Goal: Use online tool/utility: Utilize a website feature to perform a specific function

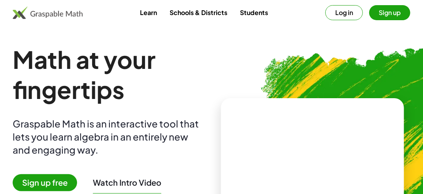
click at [351, 10] on button "Log in" at bounding box center [345, 12] width 38 height 15
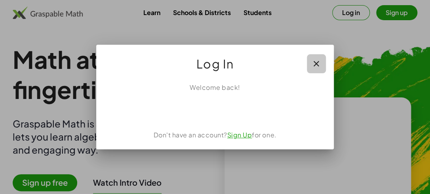
click at [318, 64] on icon "button" at bounding box center [315, 63] width 9 height 9
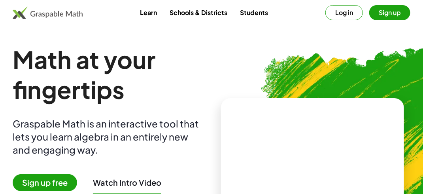
click at [378, 14] on button "Sign up" at bounding box center [389, 12] width 41 height 15
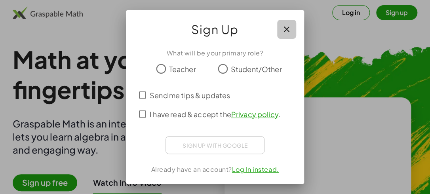
click at [287, 29] on icon "button" at bounding box center [286, 29] width 9 height 9
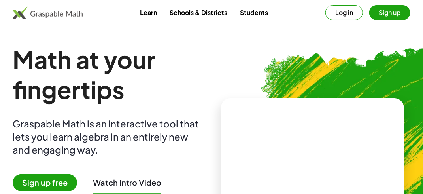
click at [390, 10] on button "Sign up" at bounding box center [389, 12] width 41 height 15
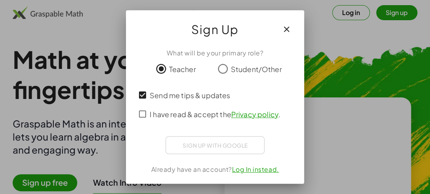
click at [204, 147] on div "Sign up with Google Sign in with Google Sign in with Google. Opens in new tab" at bounding box center [214, 145] width 99 height 18
click at [260, 168] on link "Log In instead." at bounding box center [255, 169] width 47 height 8
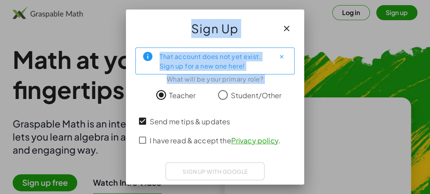
scroll to position [25, 0]
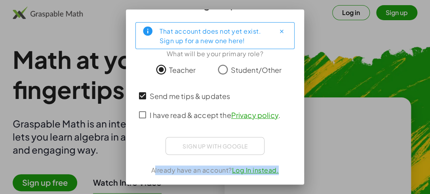
drag, startPoint x: 297, startPoint y: 120, endPoint x: 299, endPoint y: 165, distance: 45.5
click at [299, 165] on div "Sign Up That account does not yet exist. Sign up for a new one here! What will …" at bounding box center [215, 96] width 178 height 175
drag, startPoint x: 299, startPoint y: 165, endPoint x: 269, endPoint y: 171, distance: 30.2
click at [269, 171] on link "Log In instead." at bounding box center [255, 170] width 47 height 8
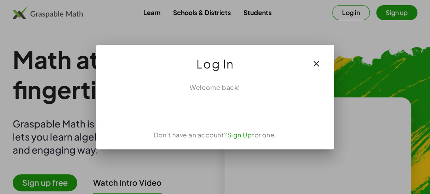
click at [239, 134] on link "Sign Up" at bounding box center [239, 135] width 25 height 8
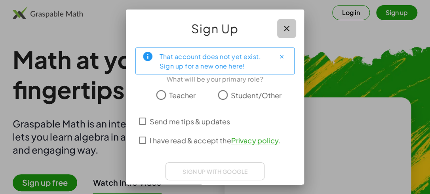
click at [282, 29] on icon "button" at bounding box center [286, 28] width 9 height 9
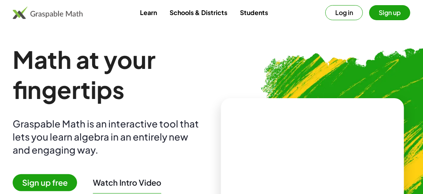
click at [341, 9] on button "Log in" at bounding box center [345, 12] width 38 height 15
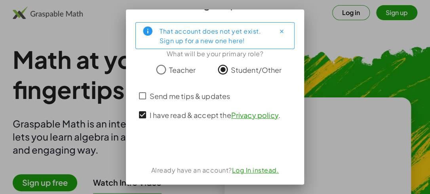
click at [256, 165] on div "Already have an account? Log In instead." at bounding box center [214, 169] width 159 height 9
click at [252, 168] on link "Log In instead." at bounding box center [255, 170] width 47 height 8
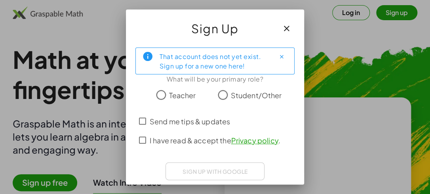
click at [283, 25] on icon "button" at bounding box center [286, 28] width 9 height 9
click at [284, 35] on button "button" at bounding box center [286, 28] width 19 height 19
click at [282, 31] on icon "button" at bounding box center [286, 28] width 9 height 9
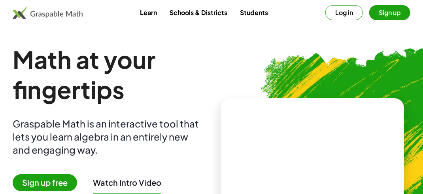
click at [280, 31] on img at bounding box center [347, 148] width 305 height 257
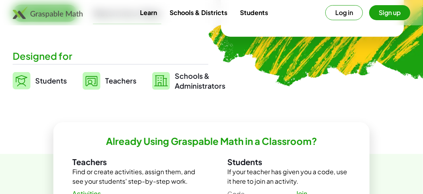
click at [98, 81] on img at bounding box center [92, 81] width 18 height 18
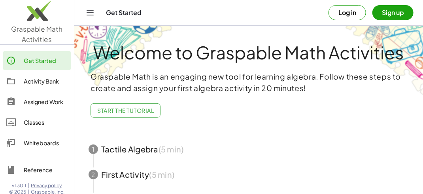
click at [139, 146] on span "button" at bounding box center [248, 148] width 339 height 25
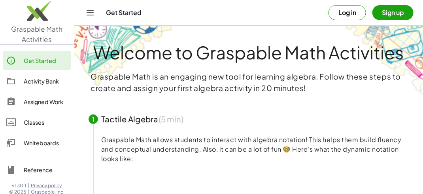
click at [192, 175] on video at bounding box center [160, 191] width 119 height 59
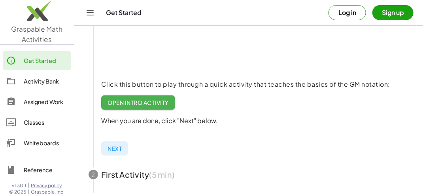
scroll to position [147, 0]
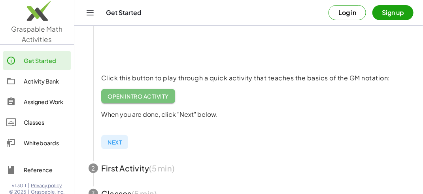
click at [131, 94] on span "Open Intro Activity" at bounding box center [138, 96] width 61 height 7
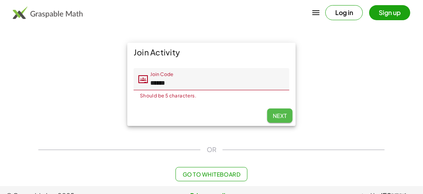
click at [282, 109] on button "Next" at bounding box center [279, 115] width 25 height 14
click at [220, 83] on input "*****" at bounding box center [219, 79] width 142 height 22
click at [271, 114] on button "Next" at bounding box center [279, 115] width 25 height 14
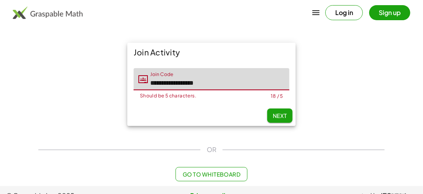
click at [212, 87] on input "**********" at bounding box center [219, 79] width 142 height 22
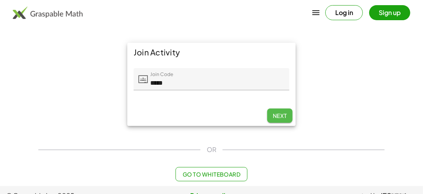
click at [269, 115] on button "Next" at bounding box center [279, 115] width 25 height 14
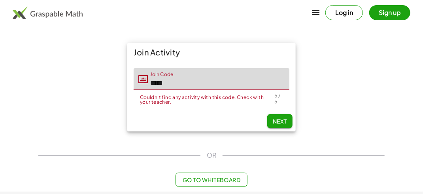
click at [173, 89] on input "****" at bounding box center [219, 79] width 142 height 22
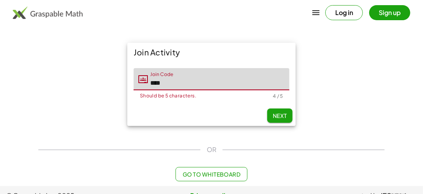
click at [173, 89] on input "***" at bounding box center [219, 79] width 142 height 22
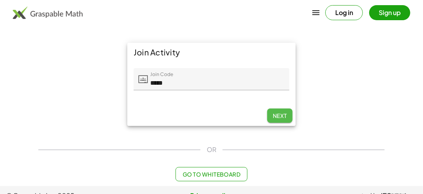
click at [279, 112] on span "Next" at bounding box center [280, 115] width 14 height 7
type input "****"
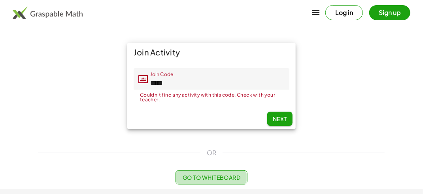
click at [223, 172] on button "Go to Whiteboard" at bounding box center [212, 177] width 72 height 14
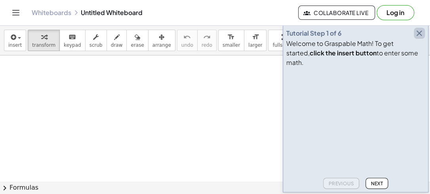
click at [420, 38] on icon "button" at bounding box center [418, 32] width 9 height 9
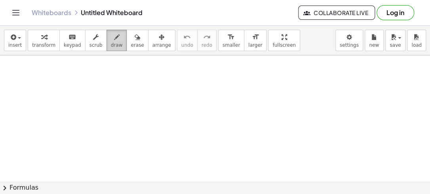
click at [114, 40] on icon "button" at bounding box center [117, 36] width 6 height 9
drag, startPoint x: 108, startPoint y: 89, endPoint x: 133, endPoint y: 116, distance: 36.4
click at [133, 116] on div at bounding box center [215, 185] width 430 height 261
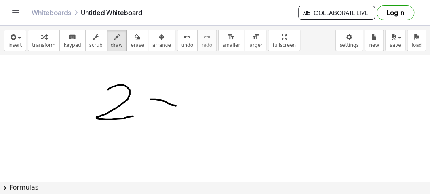
drag, startPoint x: 150, startPoint y: 99, endPoint x: 179, endPoint y: 107, distance: 29.9
click at [179, 107] on div at bounding box center [215, 185] width 430 height 261
drag, startPoint x: 172, startPoint y: 93, endPoint x: 149, endPoint y: 117, distance: 33.6
click at [149, 117] on div at bounding box center [215, 185] width 430 height 261
drag, startPoint x: 186, startPoint y: 106, endPoint x: 203, endPoint y: 104, distance: 17.5
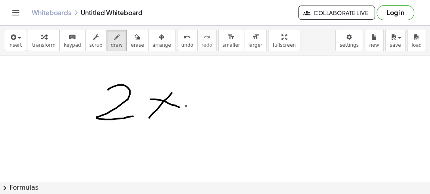
click at [203, 104] on div at bounding box center [215, 185] width 430 height 261
drag, startPoint x: 191, startPoint y: 110, endPoint x: 207, endPoint y: 109, distance: 15.5
click at [207, 109] on div at bounding box center [215, 185] width 430 height 261
drag, startPoint x: 217, startPoint y: 93, endPoint x: 215, endPoint y: 124, distance: 31.7
click at [215, 124] on div at bounding box center [215, 185] width 430 height 261
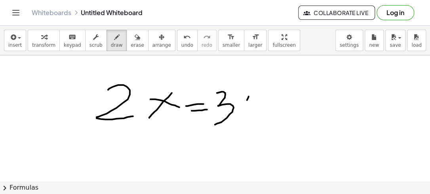
drag, startPoint x: 248, startPoint y: 96, endPoint x: 240, endPoint y: 116, distance: 21.6
click at [240, 116] on div at bounding box center [215, 185] width 430 height 261
drag, startPoint x: 239, startPoint y: 104, endPoint x: 254, endPoint y: 118, distance: 20.1
click at [254, 118] on div at bounding box center [215, 185] width 430 height 261
click at [20, 36] on button "insert" at bounding box center [15, 40] width 22 height 21
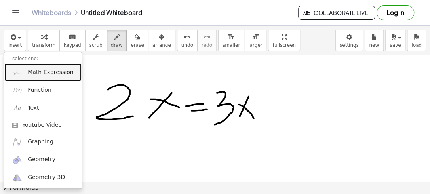
click at [33, 73] on span "Math Expression" at bounding box center [50, 72] width 45 height 8
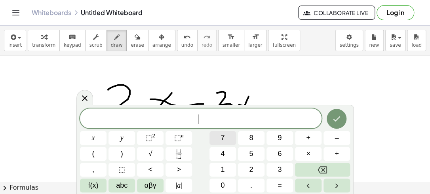
click at [233, 144] on button "7" at bounding box center [222, 138] width 27 height 14
click at [108, 153] on div "7 x y ⬚ 2 ⬚ n 7 8 9 + – ( ) √ 4 5 6 × ÷ , ⬚ < > 1 2 3 f(x) abc αβγ | a | 0 . =" at bounding box center [215, 150] width 270 height 84
click at [93, 154] on span "(" at bounding box center [93, 153] width 2 height 11
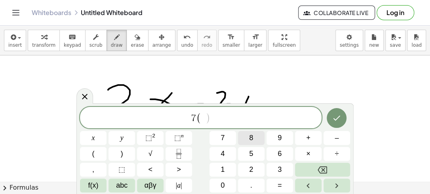
click at [247, 138] on button "8" at bounding box center [251, 138] width 27 height 14
click at [127, 151] on button ")" at bounding box center [121, 154] width 27 height 14
click at [285, 186] on button "=" at bounding box center [279, 185] width 27 height 14
click at [258, 155] on button "5" at bounding box center [251, 154] width 27 height 14
click at [273, 156] on button "6" at bounding box center [279, 154] width 27 height 14
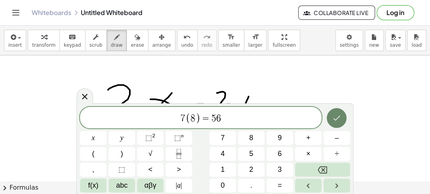
click at [334, 118] on icon "Done" at bounding box center [335, 117] width 9 height 9
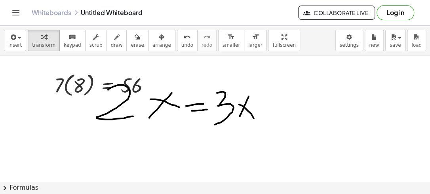
click at [244, 127] on div at bounding box center [215, 185] width 430 height 261
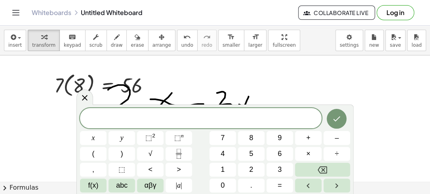
click at [251, 104] on div "x y ⬚ 2 ⬚ n 7 8 9 + – ( ) √ 4 5 6 × ÷ , ⬚ < > 1 2 3 f(x) abc αβγ | a | 0 . =" at bounding box center [214, 148] width 277 height 89
click at [244, 91] on div at bounding box center [215, 185] width 430 height 261
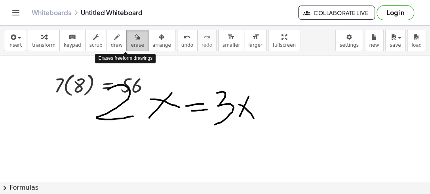
click at [131, 44] on span "erase" at bounding box center [137, 45] width 13 height 6
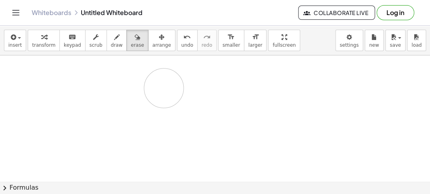
drag, startPoint x: 199, startPoint y: 110, endPoint x: 146, endPoint y: 88, distance: 57.8
click at [146, 88] on div at bounding box center [215, 185] width 430 height 261
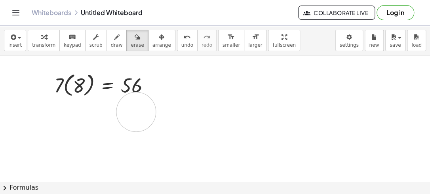
click at [136, 112] on div at bounding box center [215, 185] width 430 height 261
click at [6, 42] on button "insert" at bounding box center [15, 40] width 22 height 21
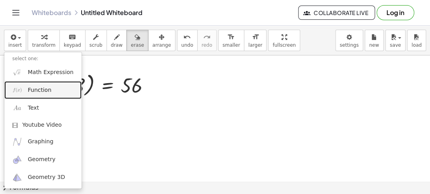
click at [27, 93] on link "Function" at bounding box center [42, 90] width 77 height 18
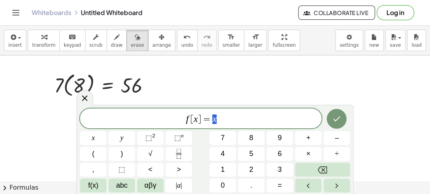
drag, startPoint x: 229, startPoint y: 118, endPoint x: 159, endPoint y: 111, distance: 70.7
click at [159, 111] on div "****** f [ x ] = x" at bounding box center [200, 118] width 241 height 20
click at [99, 183] on button "f(x)" at bounding box center [93, 185] width 27 height 14
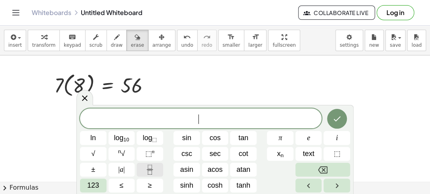
click at [151, 171] on icon "Fraction" at bounding box center [150, 170] width 10 height 10
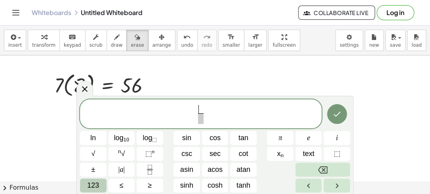
click at [94, 184] on span "123" at bounding box center [93, 185] width 12 height 11
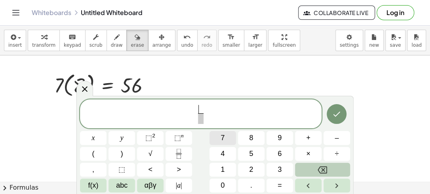
click at [221, 140] on span "7" at bounding box center [222, 138] width 4 height 11
click at [247, 134] on button "8" at bounding box center [251, 138] width 27 height 14
click at [203, 119] on span "​" at bounding box center [200, 118] width 10 height 11
click at [221, 147] on button "4" at bounding box center [222, 154] width 27 height 14
click at [280, 180] on span "=" at bounding box center [279, 185] width 4 height 11
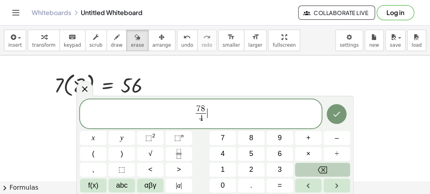
click at [210, 109] on span "7 8 4 ​ ​" at bounding box center [200, 114] width 241 height 21
click at [275, 179] on button "=" at bounding box center [279, 185] width 27 height 14
click at [252, 166] on span "2" at bounding box center [251, 169] width 4 height 11
click at [252, 158] on span "5" at bounding box center [251, 153] width 4 height 11
click at [331, 119] on button "Done" at bounding box center [336, 114] width 20 height 20
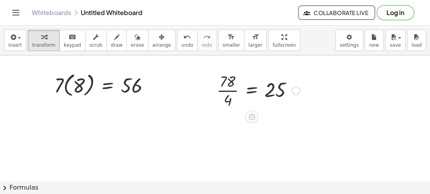
click at [271, 89] on div at bounding box center [257, 90] width 91 height 40
drag, startPoint x: 295, startPoint y: 90, endPoint x: 261, endPoint y: 116, distance: 42.3
click at [261, 116] on div "· 7 · ( 8 ) = 56 · 78 · 4 = 25" at bounding box center [215, 185] width 430 height 261
click at [255, 114] on icon at bounding box center [251, 116] width 8 height 8
click at [254, 114] on div "×" at bounding box center [251, 116] width 13 height 13
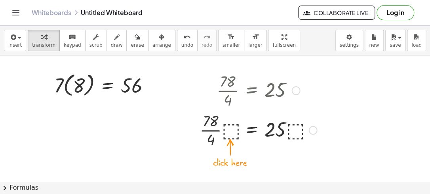
click at [227, 126] on div at bounding box center [257, 130] width 125 height 40
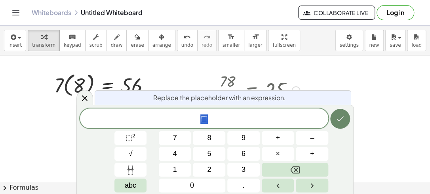
click at [339, 119] on icon "Done" at bounding box center [339, 118] width 9 height 9
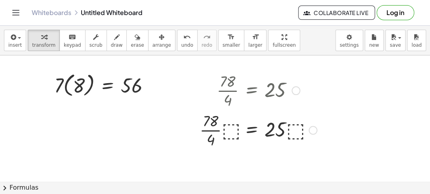
click at [291, 86] on div at bounding box center [257, 90] width 125 height 40
click at [242, 81] on div at bounding box center [257, 90] width 125 height 40
click at [136, 81] on div at bounding box center [105, 84] width 110 height 29
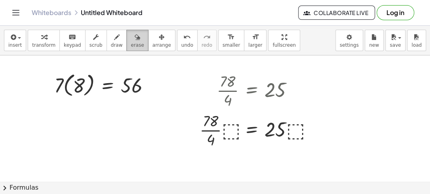
click at [131, 44] on span "erase" at bounding box center [137, 45] width 13 height 6
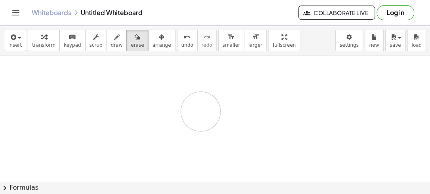
drag, startPoint x: 127, startPoint y: 80, endPoint x: 201, endPoint y: 111, distance: 80.3
click at [201, 111] on div at bounding box center [215, 185] width 430 height 261
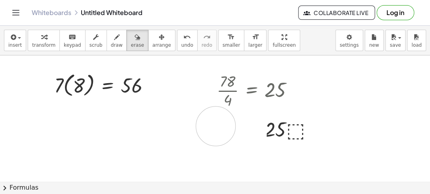
drag, startPoint x: 247, startPoint y: 134, endPoint x: 176, endPoint y: 107, distance: 76.0
click at [176, 107] on div at bounding box center [215, 185] width 430 height 261
drag, startPoint x: 176, startPoint y: 107, endPoint x: 310, endPoint y: 125, distance: 135.2
click at [310, 125] on div at bounding box center [215, 185] width 430 height 261
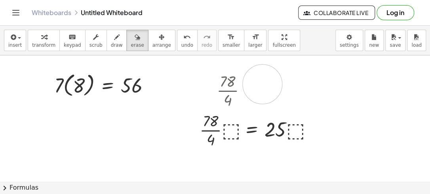
drag, startPoint x: 283, startPoint y: 89, endPoint x: 210, endPoint y: 80, distance: 73.4
click at [210, 80] on div at bounding box center [215, 185] width 430 height 261
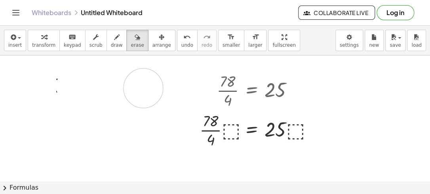
drag, startPoint x: 76, startPoint y: 86, endPoint x: 144, endPoint y: 88, distance: 68.1
click at [144, 88] on div at bounding box center [215, 185] width 430 height 261
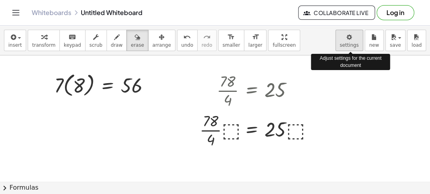
click at [353, 42] on body "Graspable Math Activities Get Started Activity Bank Assigned Work Classes White…" at bounding box center [215, 97] width 430 height 194
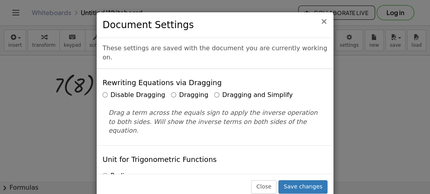
click at [322, 20] on span "×" at bounding box center [323, 21] width 7 height 9
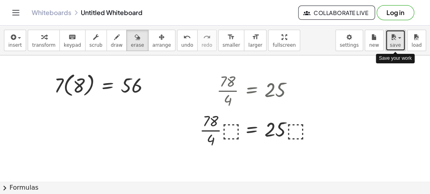
click at [391, 39] on icon "button" at bounding box center [392, 36] width 7 height 9
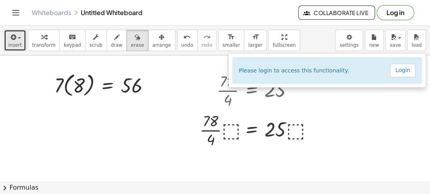
click at [22, 36] on button "insert" at bounding box center [15, 40] width 22 height 21
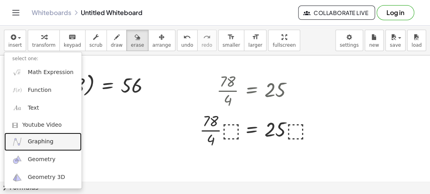
click at [38, 145] on span "Graphing" at bounding box center [41, 142] width 26 height 8
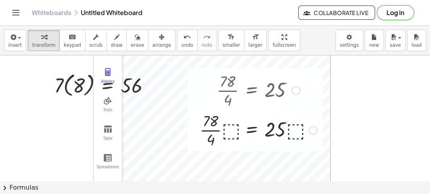
drag, startPoint x: 199, startPoint y: 100, endPoint x: 208, endPoint y: 105, distance: 10.1
click at [208, 105] on div at bounding box center [257, 90] width 125 height 40
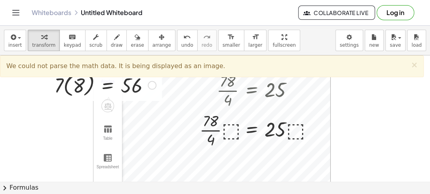
click at [154, 100] on div "· 7 · ( 8 ) = 56" at bounding box center [101, 84] width 119 height 33
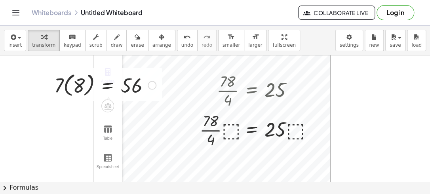
drag, startPoint x: 154, startPoint y: 100, endPoint x: 220, endPoint y: 119, distance: 68.6
click at [220, 119] on div "· 7 · ( 8 ) = 56 · 78 · 4 = 25 · · 78 · 4 · ⬚ = · 25 · ⬚ Algebra Tools Table Sp…" at bounding box center [215, 185] width 430 height 261
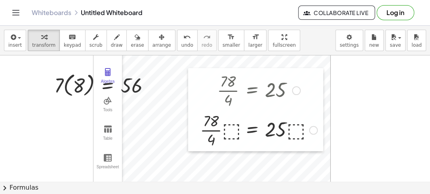
drag, startPoint x: 220, startPoint y: 119, endPoint x: 192, endPoint y: 137, distance: 32.7
click at [192, 137] on div at bounding box center [194, 109] width 12 height 83
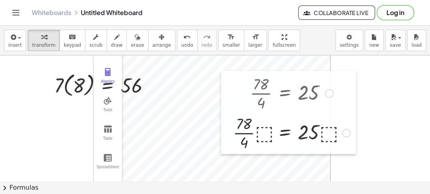
drag, startPoint x: 192, startPoint y: 137, endPoint x: 265, endPoint y: 151, distance: 74.9
click at [233, 151] on div at bounding box center [227, 112] width 12 height 83
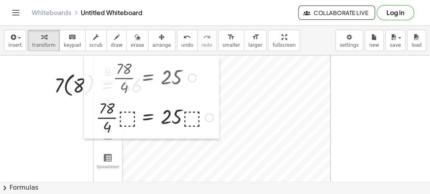
drag, startPoint x: 265, startPoint y: 151, endPoint x: 86, endPoint y: 121, distance: 181.7
click at [86, 121] on div at bounding box center [90, 96] width 12 height 83
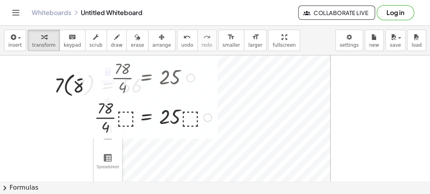
click at [129, 108] on div at bounding box center [152, 117] width 125 height 40
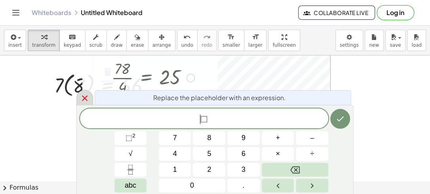
drag, startPoint x: 129, startPoint y: 108, endPoint x: 83, endPoint y: 97, distance: 46.8
click at [83, 97] on icon at bounding box center [84, 97] width 9 height 9
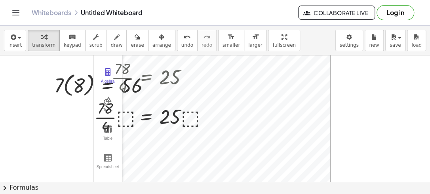
click at [84, 136] on div "· 7 · ( 8 ) = 56 · 78 · 4 = 25 · · 78 · 4 · ⬚ = · 25 · ⬚ Algebra Tools Table Sp…" at bounding box center [215, 185] width 430 height 261
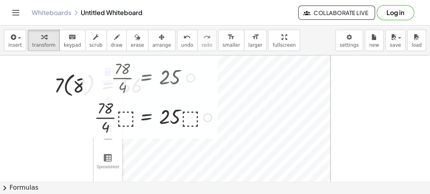
drag, startPoint x: 119, startPoint y: 115, endPoint x: 161, endPoint y: 107, distance: 43.4
click at [161, 107] on div at bounding box center [152, 117] width 125 height 40
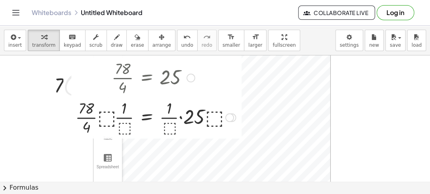
click at [189, 77] on div at bounding box center [190, 78] width 9 height 9
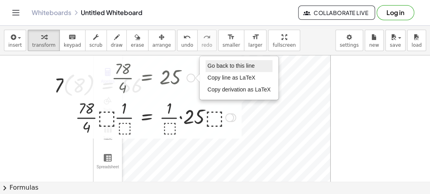
click at [215, 66] on span "Go back to this line" at bounding box center [230, 65] width 47 height 6
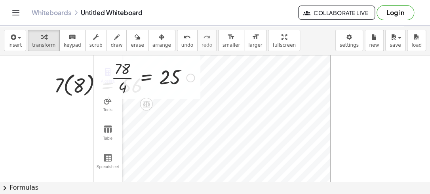
click at [114, 81] on div at bounding box center [152, 77] width 91 height 40
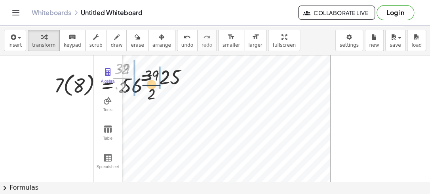
click at [173, 105] on div "· 7 · ( 8 ) = 56 · 39 · 2 · 78 · 4 = 25 · 39 · 2 · 2 · 2 Go back to this line C…" at bounding box center [215, 185] width 430 height 261
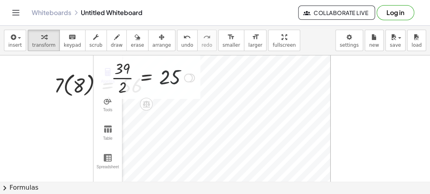
click at [166, 85] on div at bounding box center [152, 77] width 91 height 40
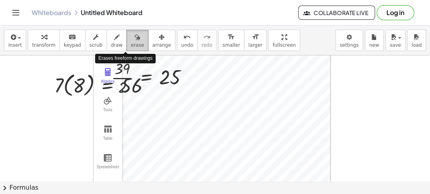
click at [131, 45] on span "erase" at bounding box center [137, 45] width 13 height 6
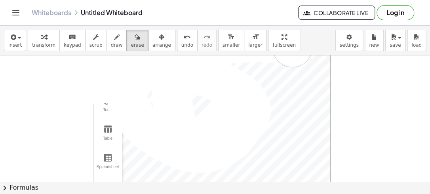
drag, startPoint x: 129, startPoint y: 77, endPoint x: 270, endPoint y: 123, distance: 147.7
click at [270, 123] on div at bounding box center [215, 185] width 430 height 261
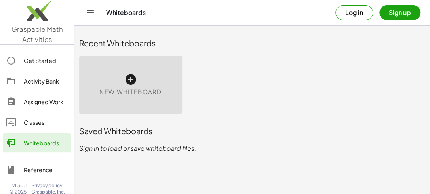
click at [131, 85] on icon at bounding box center [130, 79] width 13 height 13
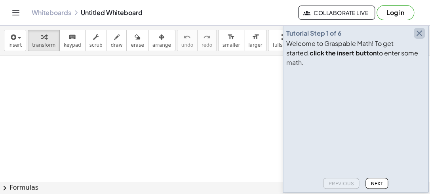
click at [418, 38] on icon "button" at bounding box center [418, 32] width 9 height 9
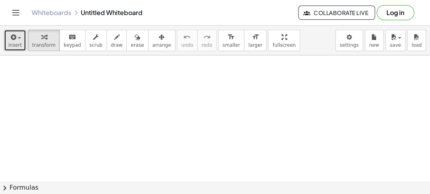
click at [21, 40] on button "insert" at bounding box center [15, 40] width 22 height 21
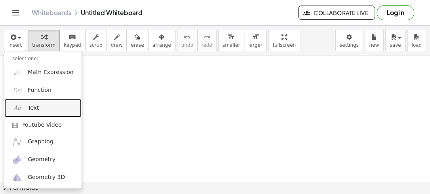
click at [31, 113] on link "Text" at bounding box center [42, 108] width 77 height 18
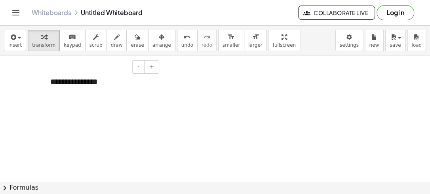
click at [101, 80] on div "**********" at bounding box center [101, 81] width 119 height 27
drag, startPoint x: 101, startPoint y: 80, endPoint x: 15, endPoint y: 84, distance: 85.9
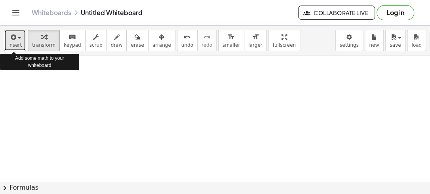
click at [16, 43] on span "insert" at bounding box center [14, 45] width 13 height 6
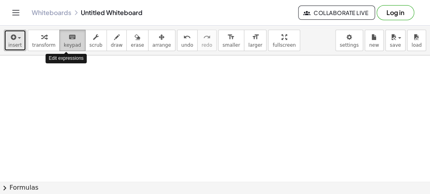
click at [71, 44] on span "keypad" at bounding box center [72, 45] width 17 height 6
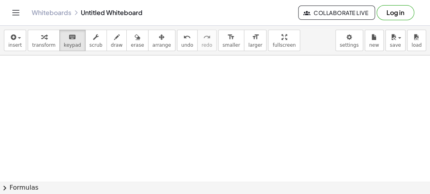
click at [4, 189] on span "chevron_right" at bounding box center [4, 187] width 9 height 9
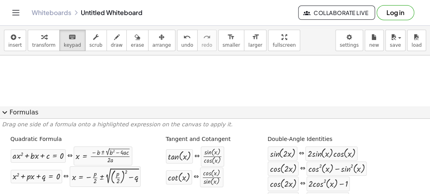
scroll to position [32, 0]
click at [391, 74] on div at bounding box center [215, 175] width 430 height 303
click at [2, 111] on span "expand_more" at bounding box center [4, 112] width 9 height 9
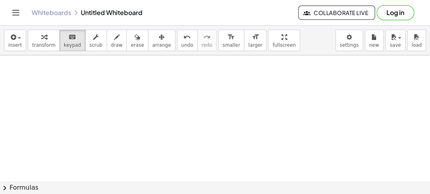
drag, startPoint x: 178, startPoint y: 85, endPoint x: 155, endPoint y: 86, distance: 23.8
click at [155, 86] on div at bounding box center [215, 175] width 430 height 303
drag, startPoint x: 161, startPoint y: 74, endPoint x: 175, endPoint y: 93, distance: 23.6
click at [175, 93] on div at bounding box center [215, 175] width 430 height 303
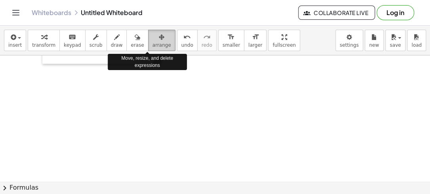
click at [152, 44] on span "arrange" at bounding box center [161, 45] width 19 height 6
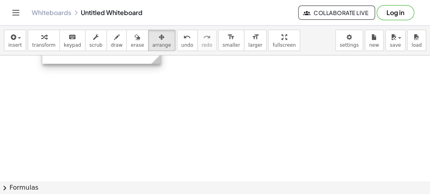
click at [141, 58] on div at bounding box center [101, 49] width 119 height 27
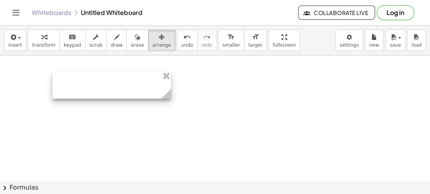
drag, startPoint x: 141, startPoint y: 58, endPoint x: 158, endPoint y: 115, distance: 60.2
click at [158, 98] on div at bounding box center [111, 84] width 119 height 27
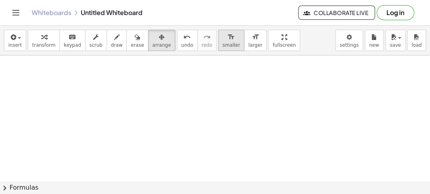
click at [222, 38] on div "format_size" at bounding box center [230, 36] width 17 height 9
click at [205, 55] on div "insert select one: Math Expression Function Text Youtube Video Graphing Geometr…" at bounding box center [215, 41] width 430 height 30
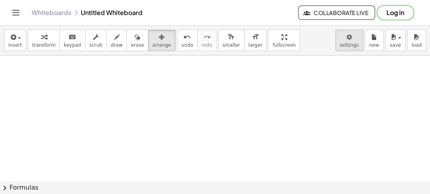
click at [348, 34] on body "Graspable Math Activities Get Started Activity Bank Assigned Work Classes White…" at bounding box center [215, 97] width 430 height 194
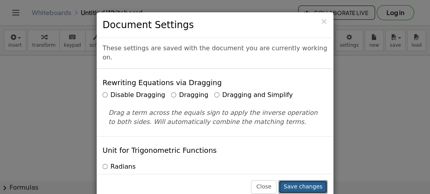
click at [288, 186] on button "Save changes" at bounding box center [302, 186] width 49 height 13
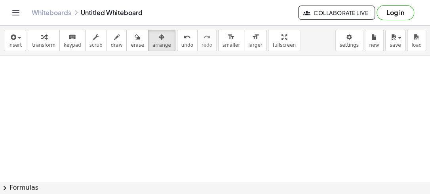
drag, startPoint x: 212, startPoint y: 112, endPoint x: 261, endPoint y: 130, distance: 51.7
click at [261, 130] on div at bounding box center [215, 168] width 430 height 252
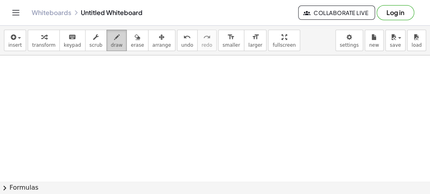
click at [114, 36] on icon "button" at bounding box center [117, 36] width 6 height 9
drag, startPoint x: 91, startPoint y: 72, endPoint x: 101, endPoint y: 85, distance: 16.6
click at [101, 85] on div at bounding box center [215, 168] width 430 height 252
drag, startPoint x: 109, startPoint y: 76, endPoint x: 104, endPoint y: 81, distance: 7.4
click at [104, 81] on div at bounding box center [215, 168] width 430 height 252
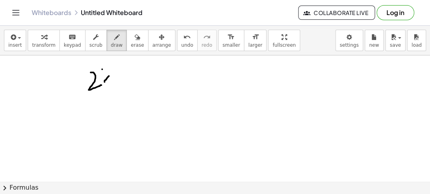
drag, startPoint x: 102, startPoint y: 69, endPoint x: 126, endPoint y: 92, distance: 33.6
click at [126, 92] on div at bounding box center [215, 168] width 430 height 252
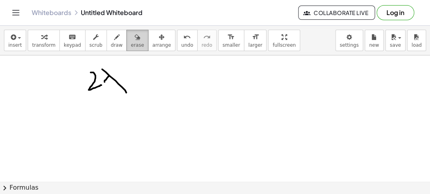
click at [134, 35] on icon "button" at bounding box center [137, 36] width 6 height 9
drag, startPoint x: 99, startPoint y: 80, endPoint x: 122, endPoint y: 86, distance: 23.3
click at [122, 86] on div at bounding box center [215, 168] width 430 height 252
click at [68, 96] on div at bounding box center [215, 168] width 430 height 252
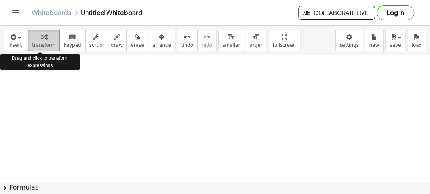
click at [40, 48] on span "transform" at bounding box center [43, 45] width 23 height 6
click at [40, 44] on span "transform" at bounding box center [43, 45] width 23 height 6
drag, startPoint x: 40, startPoint y: 44, endPoint x: 41, endPoint y: 64, distance: 19.8
click at [41, 55] on div "insert select one: Math Expression Function Text Youtube Video Graphing Geometr…" at bounding box center [215, 41] width 430 height 30
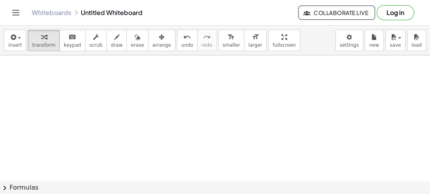
click at [41, 64] on div at bounding box center [215, 168] width 430 height 252
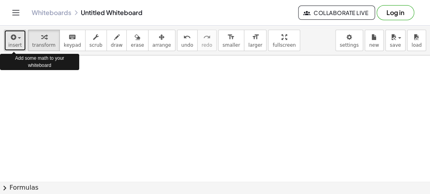
click at [20, 37] on button "insert" at bounding box center [15, 40] width 22 height 21
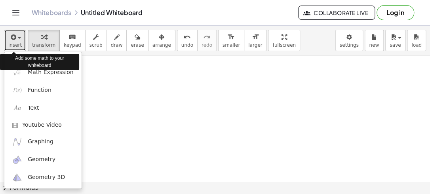
click at [20, 37] on button "insert" at bounding box center [15, 40] width 22 height 21
